Goal: Communication & Community: Answer question/provide support

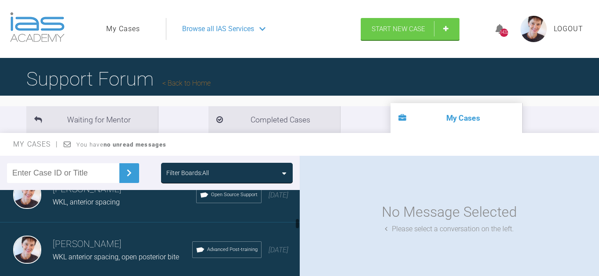
scroll to position [362, 0]
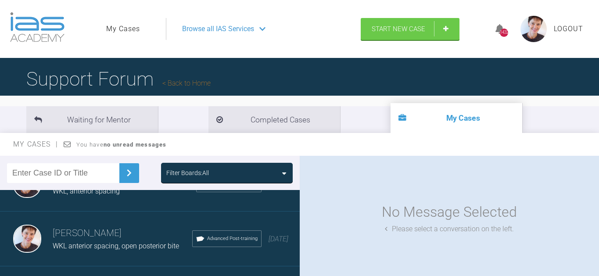
drag, startPoint x: 297, startPoint y: 191, endPoint x: 303, endPoint y: 222, distance: 30.8
click at [303, 222] on div "Filter Boards: All [PERSON_NAME] CSR ant wear, class II IAS Fixed Braces a mont…" at bounding box center [299, 224] width 599 height 136
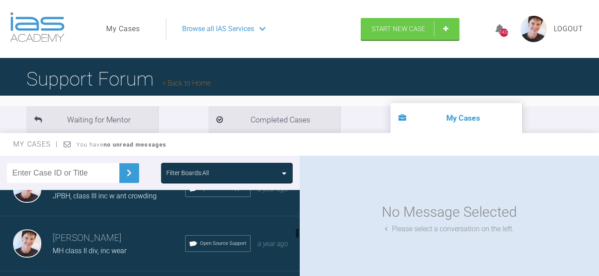
drag, startPoint x: 297, startPoint y: 218, endPoint x: 298, endPoint y: 227, distance: 9.3
click at [298, 228] on div at bounding box center [297, 233] width 3 height 11
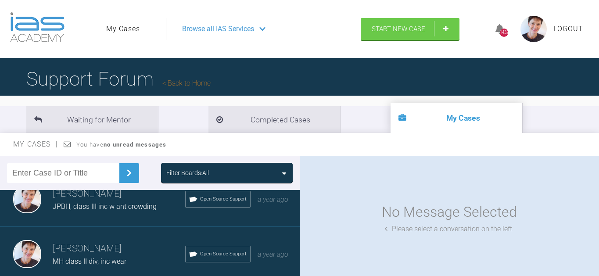
click at [213, 250] on span "Open Source Support" at bounding box center [223, 254] width 47 height 8
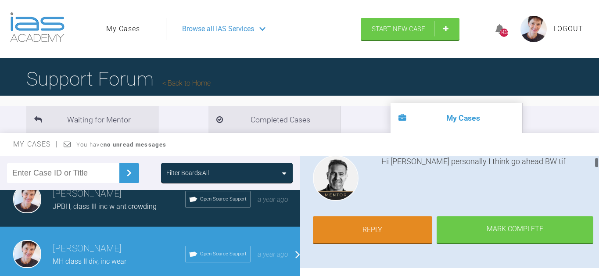
scroll to position [43, 0]
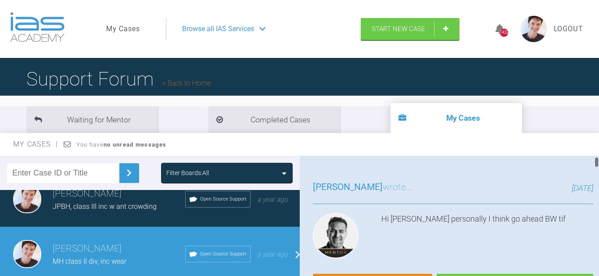
click at [527, 208] on div "[PERSON_NAME] wrote... [DATE] Hi [PERSON_NAME] personally I think go ahead BW t…" at bounding box center [453, 246] width 307 height 159
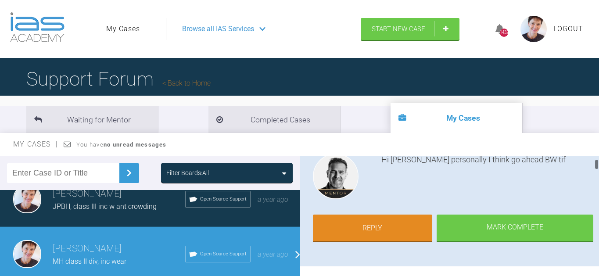
scroll to position [116, 0]
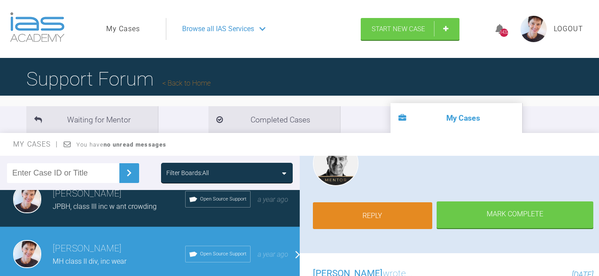
click at [386, 208] on link "Reply" at bounding box center [373, 215] width 120 height 27
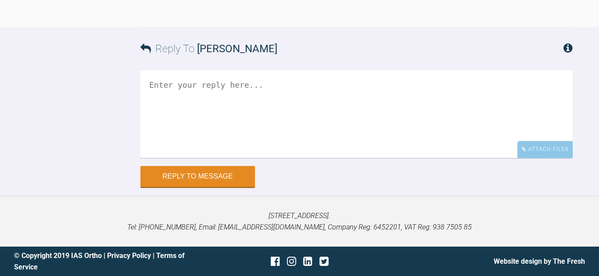
scroll to position [5202, 0]
click at [210, 94] on textarea at bounding box center [356, 114] width 432 height 88
type textarea "H"
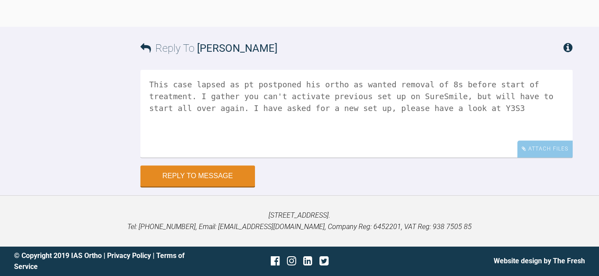
click at [283, 117] on textarea "This case lapsed as pt postponed his ortho as wanted removal of 8s before start…" at bounding box center [356, 114] width 432 height 88
click at [538, 118] on textarea "This case lapsed as pt postponed his ortho as wanted removal of 8s before start…" at bounding box center [356, 114] width 432 height 88
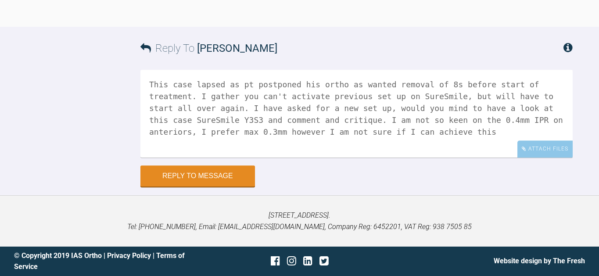
click at [541, 127] on textarea "This case lapsed as pt postponed his ortho as wanted removal of 8s before start…" at bounding box center [356, 114] width 432 height 88
click at [418, 129] on textarea "This case lapsed as pt postponed his ortho as wanted removal of 8s before start…" at bounding box center [356, 114] width 432 height 88
click at [165, 139] on textarea "This case lapsed as pt postponed his ortho as wanted removal of 8s before start…" at bounding box center [356, 114] width 432 height 88
click at [338, 140] on textarea "This case lapsed as pt postponed his ortho as wanted removal of 8s before start…" at bounding box center [356, 114] width 432 height 88
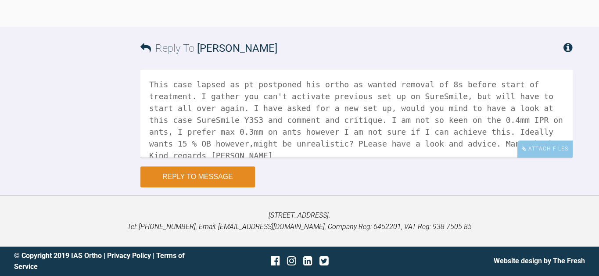
type textarea "This case lapsed as pt postponed his ortho as wanted removal of 8s before start…"
click at [219, 184] on button "Reply to Message" at bounding box center [197, 176] width 115 height 21
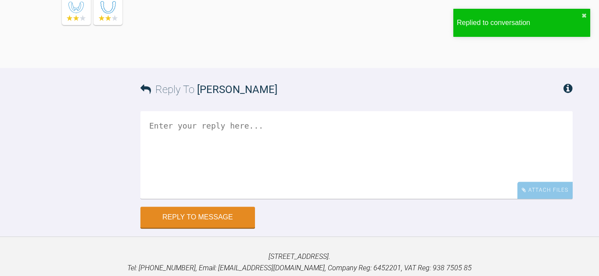
scroll to position [5027, 0]
